Goal: Task Accomplishment & Management: Manage account settings

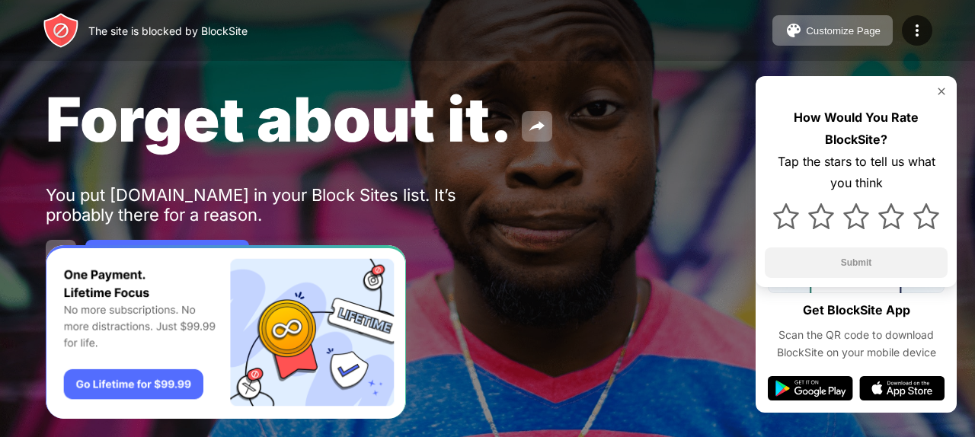
click at [889, 33] on button "Customize Page" at bounding box center [832, 30] width 120 height 30
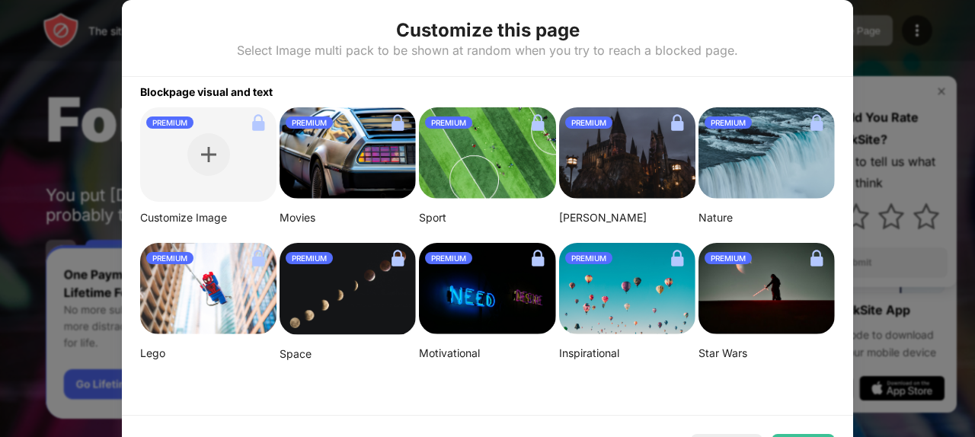
click at [925, 48] on div at bounding box center [487, 218] width 975 height 437
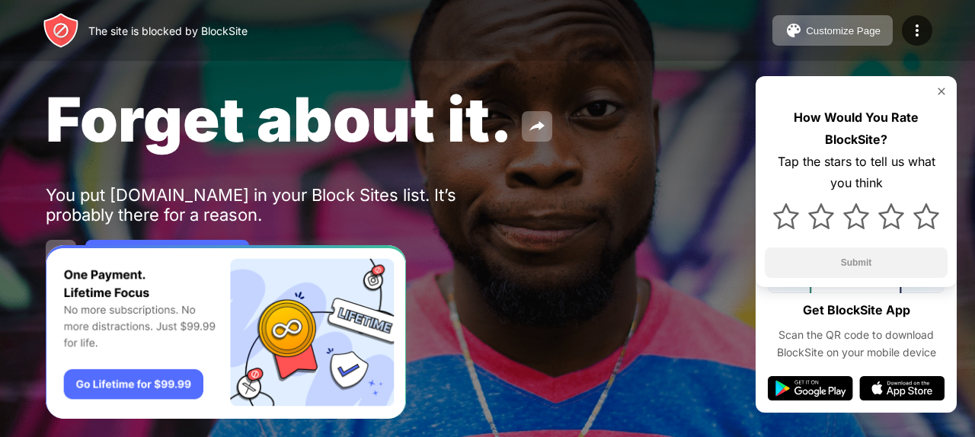
click at [920, 37] on img at bounding box center [917, 30] width 18 height 18
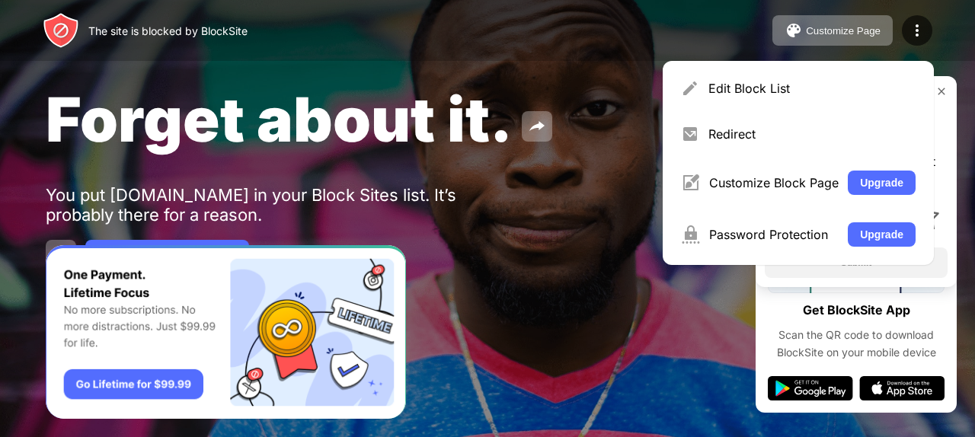
click at [765, 96] on div "Edit Block List" at bounding box center [798, 88] width 253 height 37
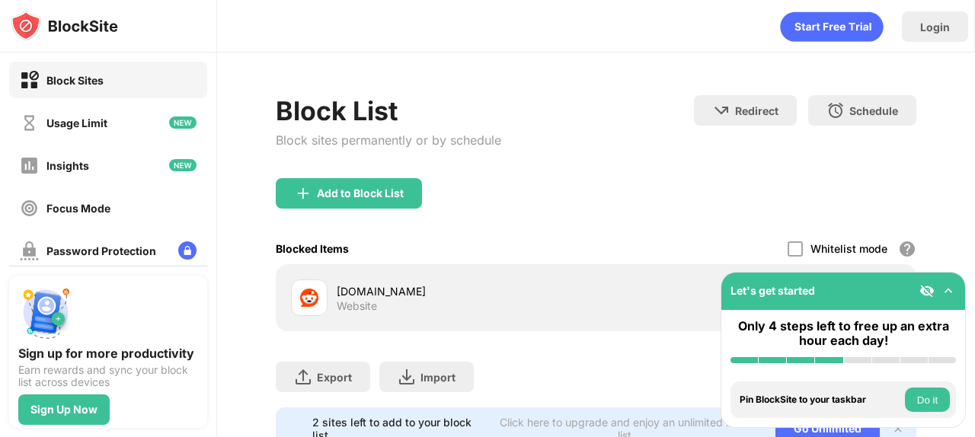
click at [952, 296] on img at bounding box center [947, 290] width 15 height 15
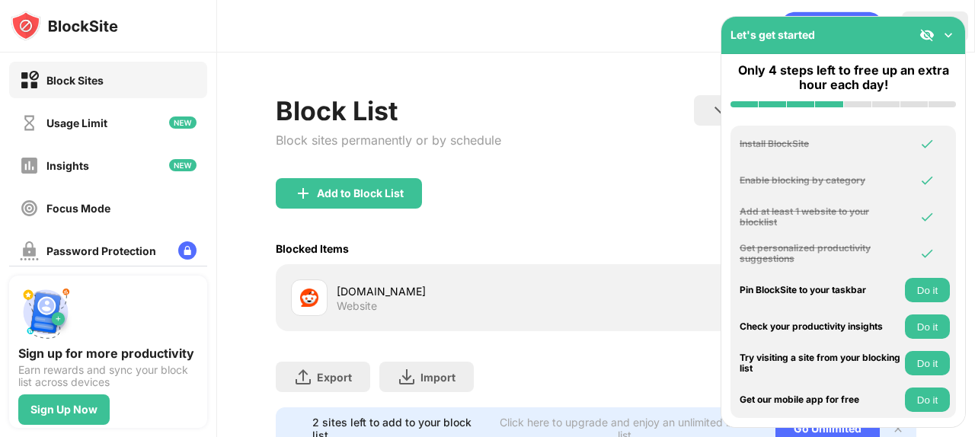
click at [945, 32] on img at bounding box center [947, 34] width 15 height 15
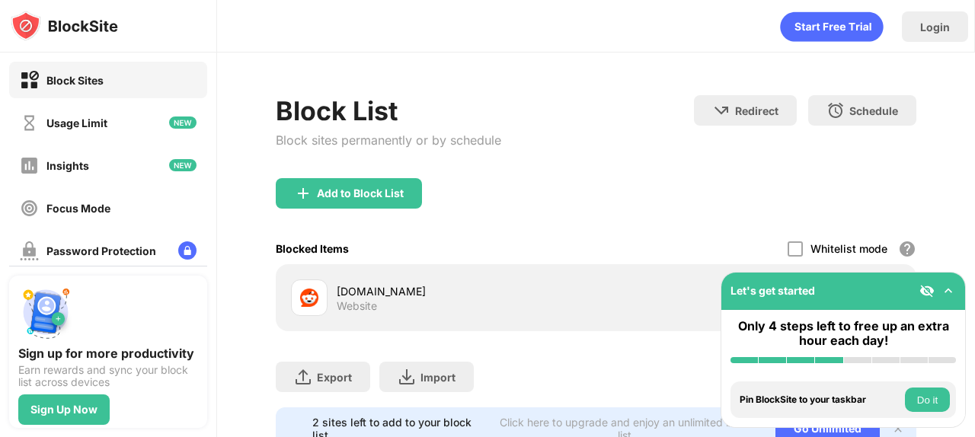
click at [787, 251] on div at bounding box center [794, 248] width 15 height 15
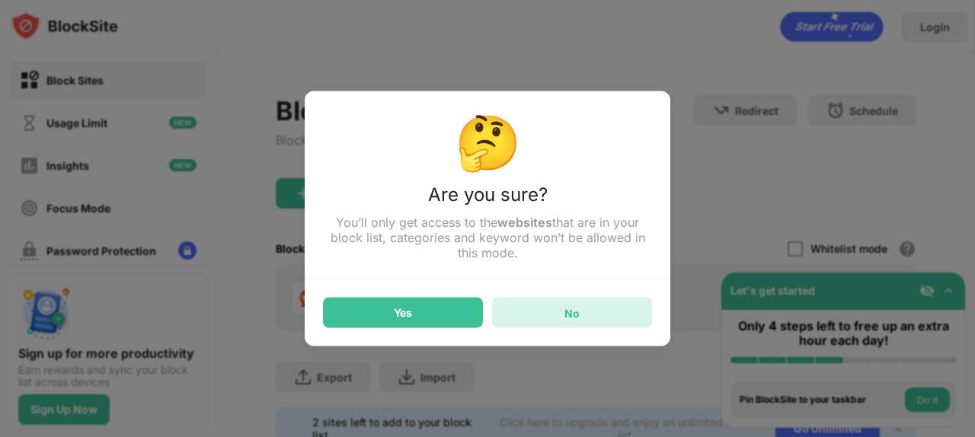
click at [590, 321] on div "No" at bounding box center [572, 313] width 160 height 30
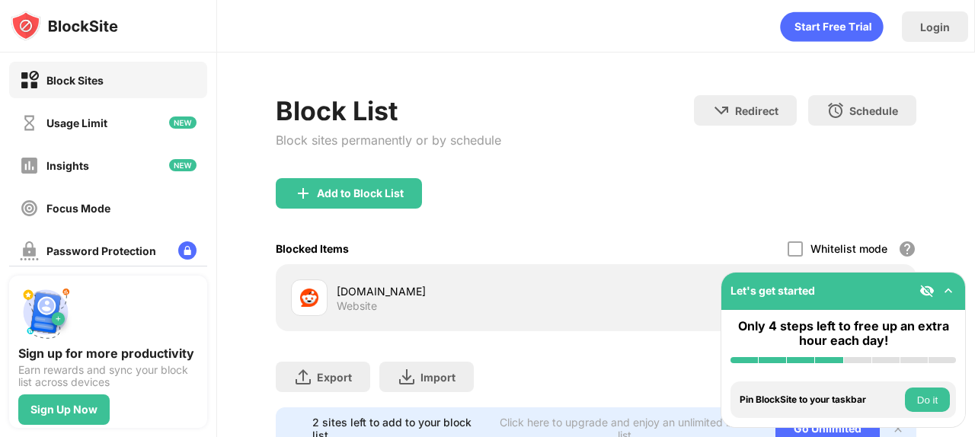
scroll to position [66, 0]
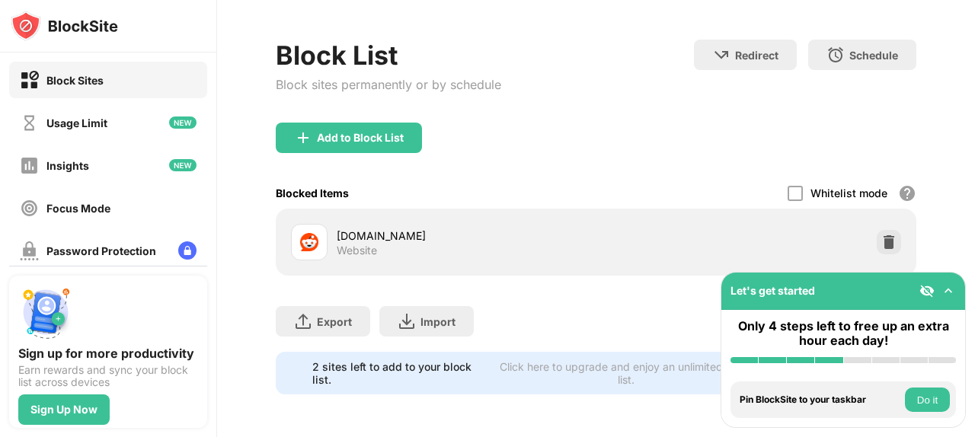
drag, startPoint x: 974, startPoint y: 176, endPoint x: 974, endPoint y: 276, distance: 99.8
click at [974, 276] on div "Login Block List Block sites permanently or by schedule Redirect Choose a site …" at bounding box center [596, 218] width 758 height 437
click at [924, 394] on button "Do it" at bounding box center [927, 400] width 45 height 24
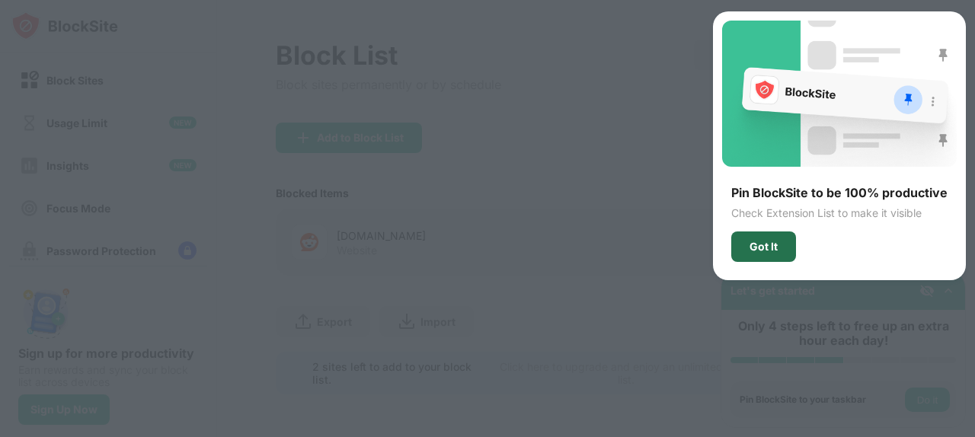
click at [771, 243] on div "Got It" at bounding box center [763, 247] width 28 height 12
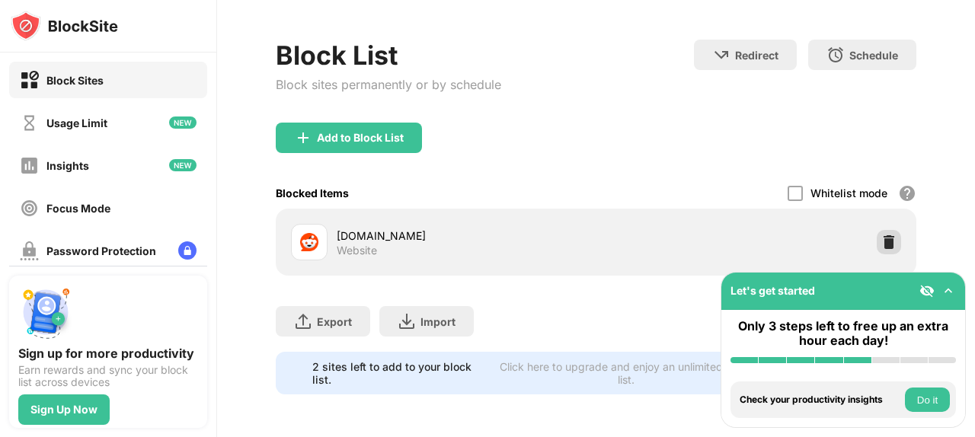
click at [888, 231] on div at bounding box center [888, 242] width 24 height 24
